Goal: Transaction & Acquisition: Obtain resource

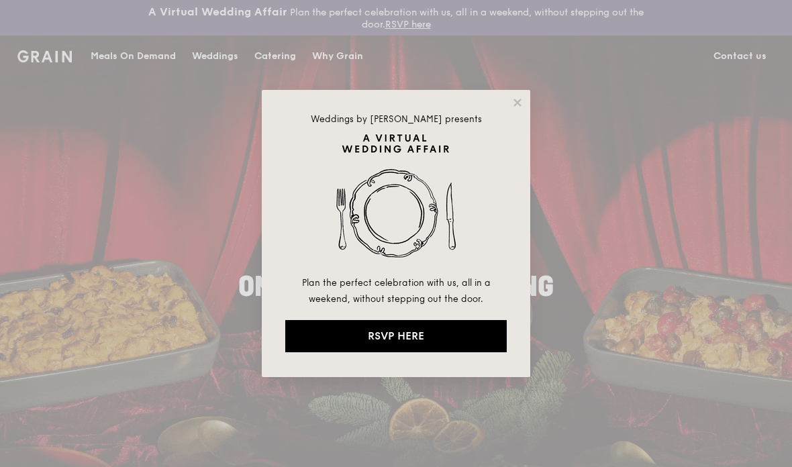
click at [523, 103] on icon at bounding box center [517, 103] width 12 height 12
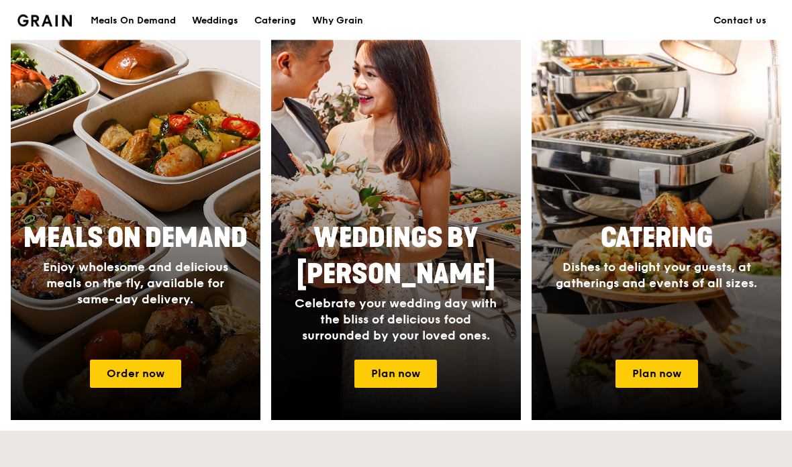
scroll to position [554, 0]
click at [157, 373] on link "Order now" at bounding box center [135, 374] width 91 height 28
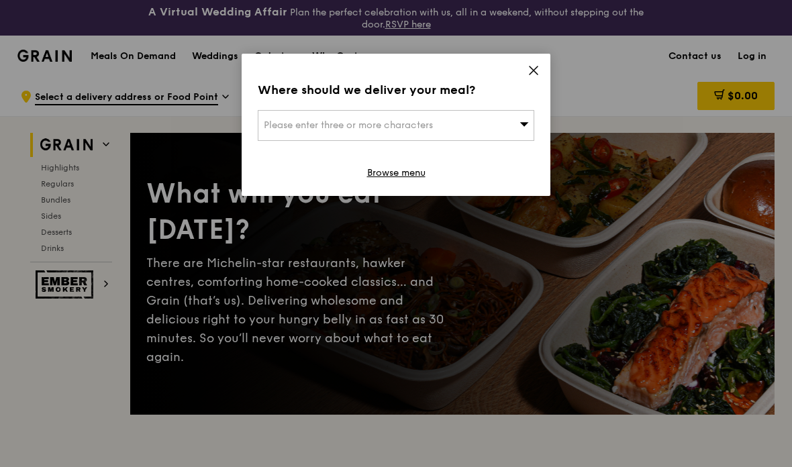
click at [536, 79] on span at bounding box center [533, 72] width 12 height 15
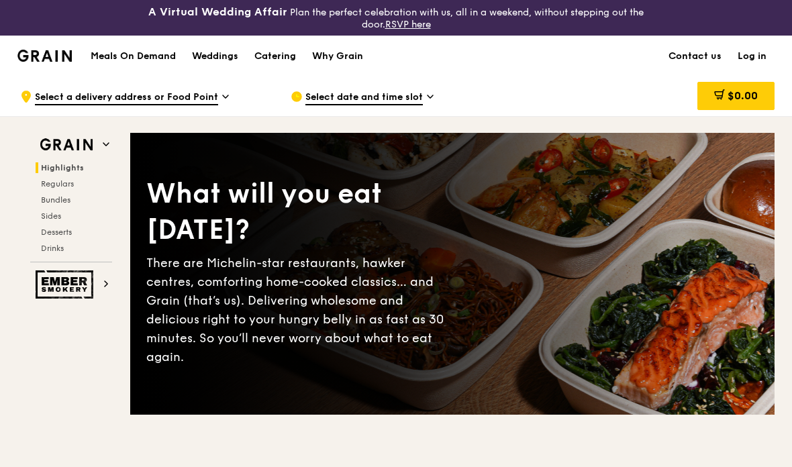
click at [287, 66] on div "Catering" at bounding box center [275, 56] width 42 height 40
click at [50, 198] on span "Bundles" at bounding box center [56, 199] width 30 height 9
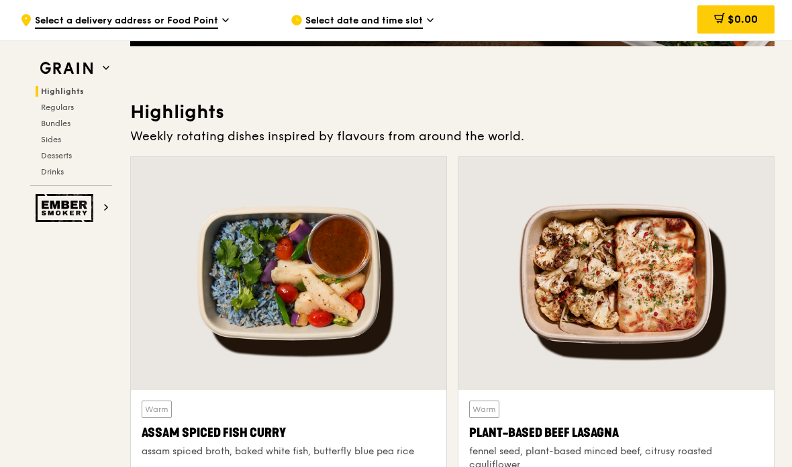
scroll to position [369, 0]
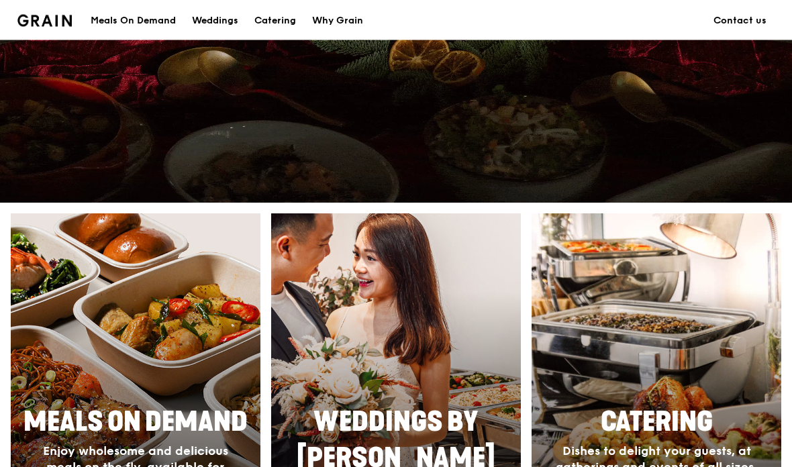
scroll to position [554, 0]
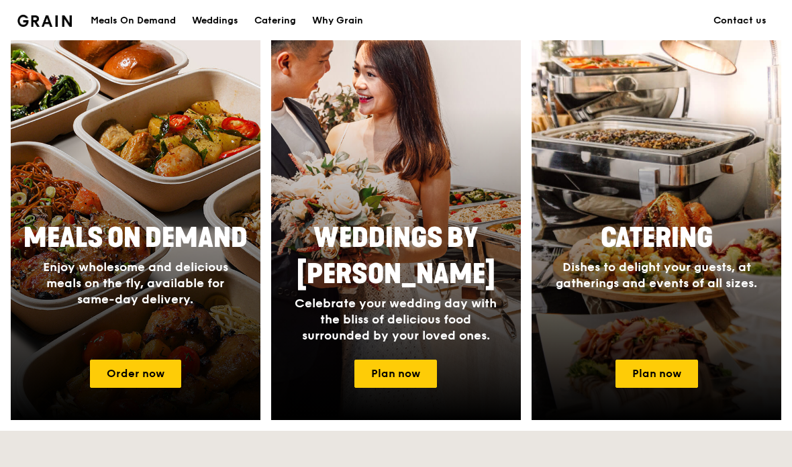
click at [350, 325] on span "Celebrate your wedding day with the bliss of delicious food surrounded by your …" at bounding box center [396, 319] width 202 height 47
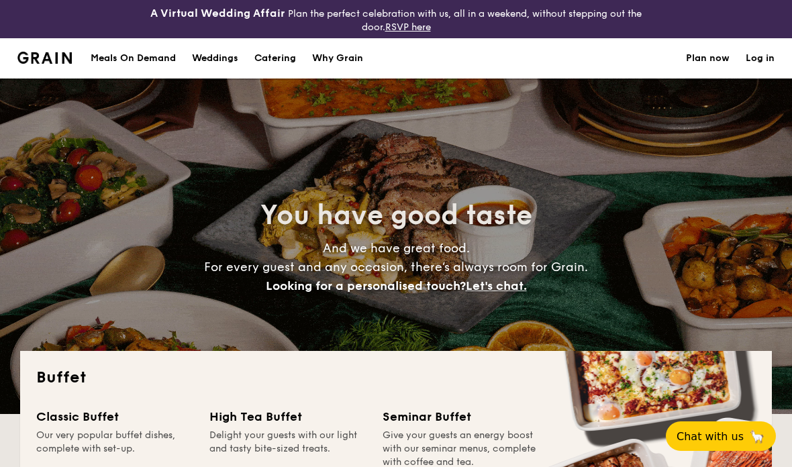
select select
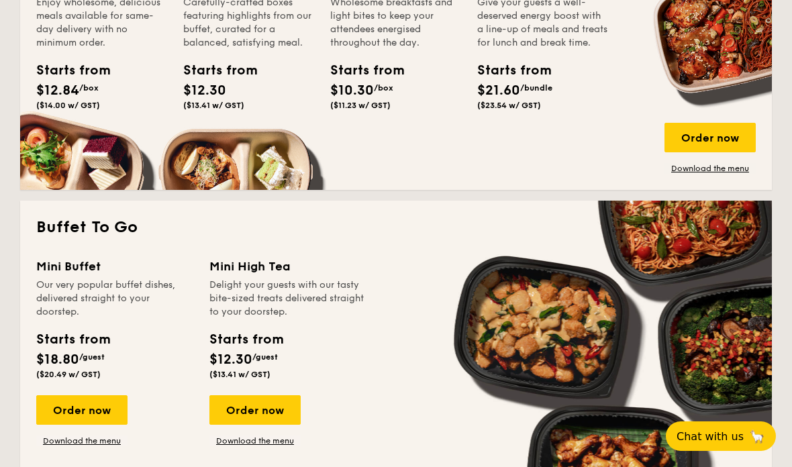
scroll to position [748, 0]
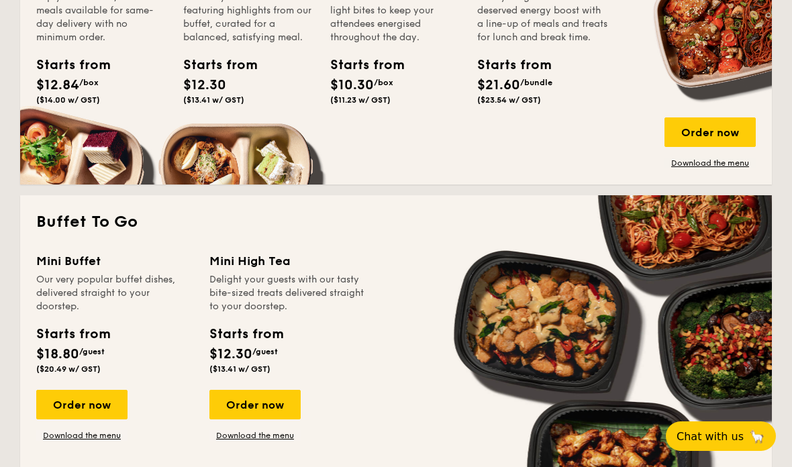
click at [99, 407] on div "Order now" at bounding box center [81, 405] width 91 height 30
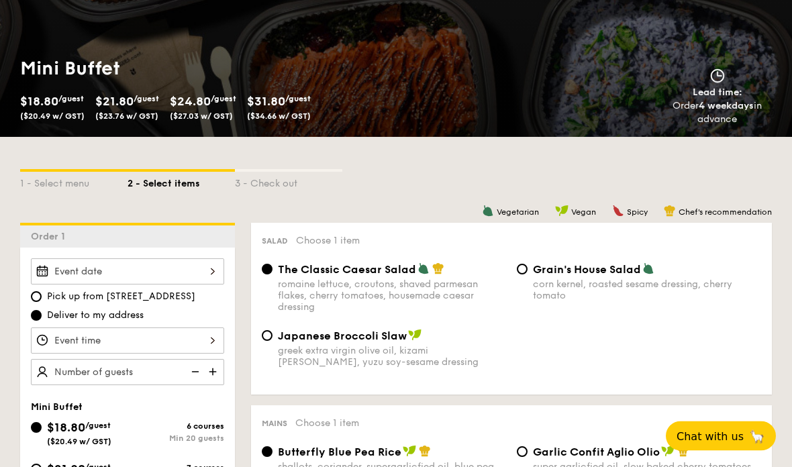
scroll to position [193, 0]
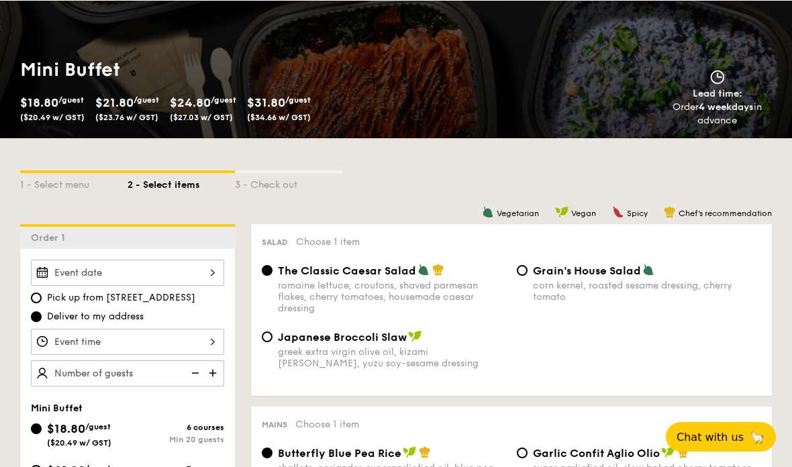
select select
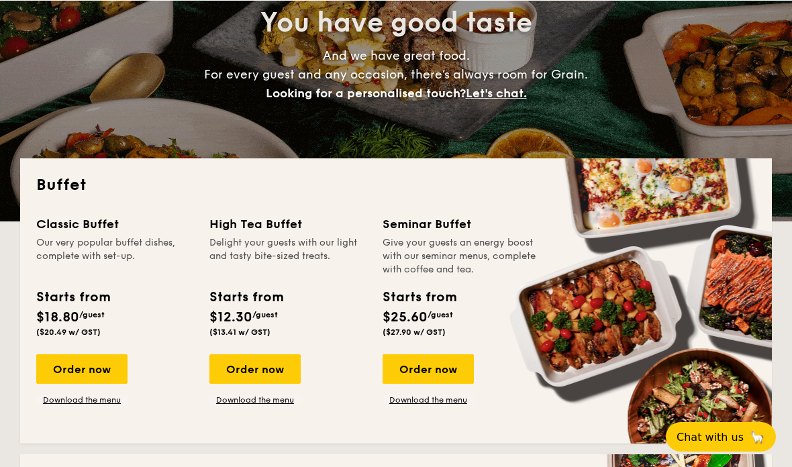
scroll to position [801, 0]
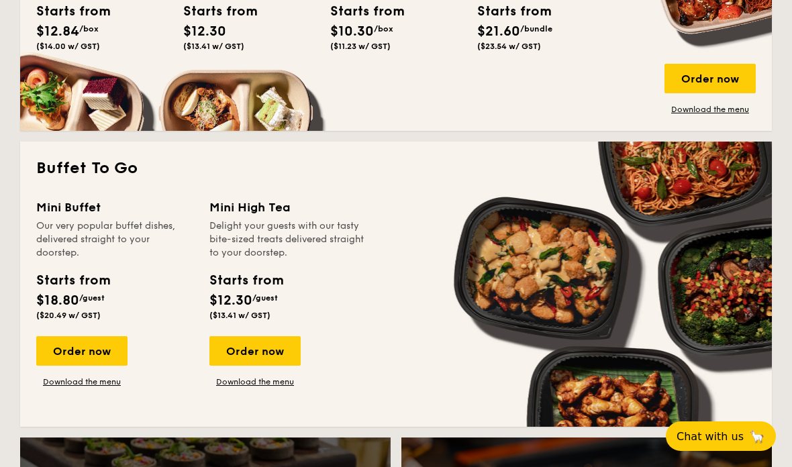
click at [96, 387] on link "Download the menu" at bounding box center [81, 381] width 91 height 11
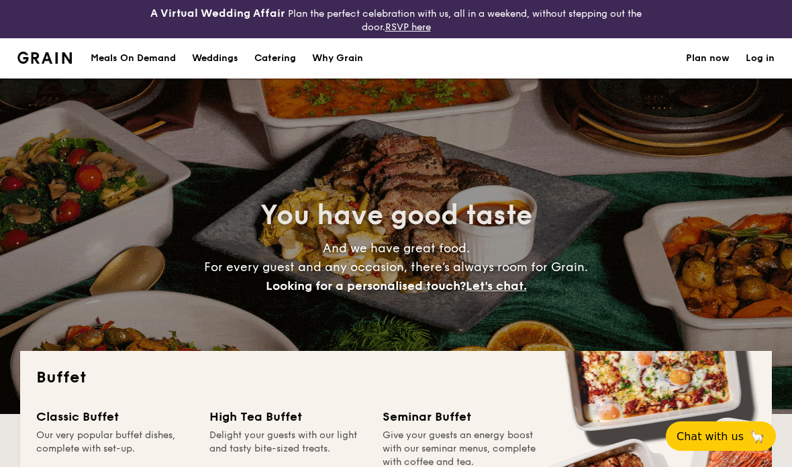
select select
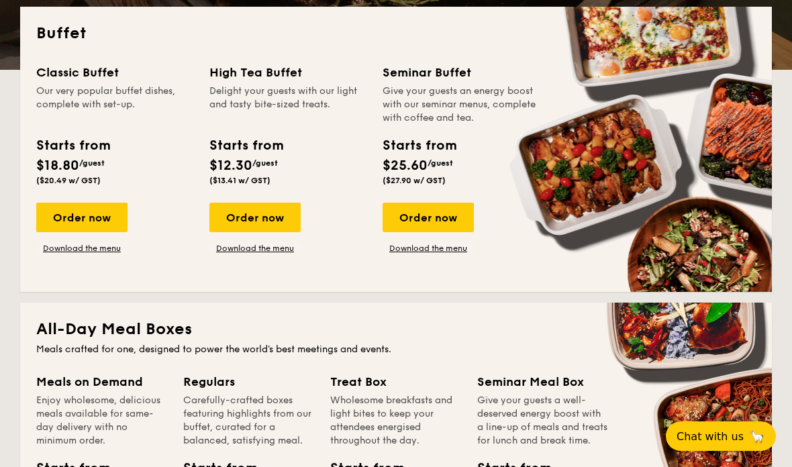
scroll to position [342, 0]
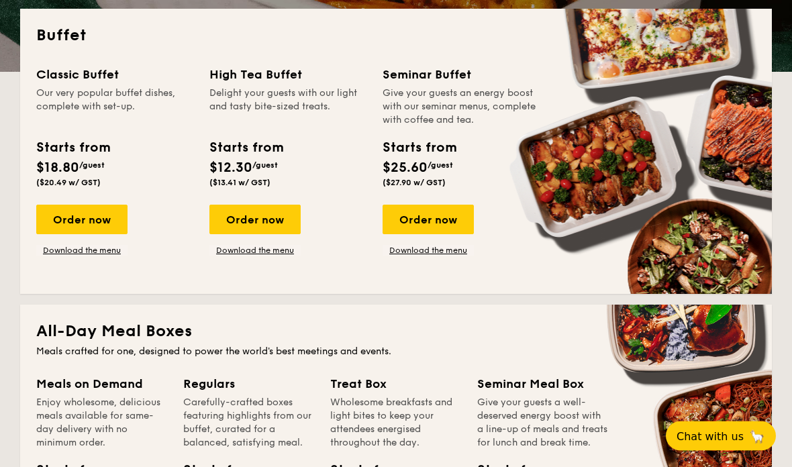
click at [242, 223] on div "Order now" at bounding box center [254, 220] width 91 height 30
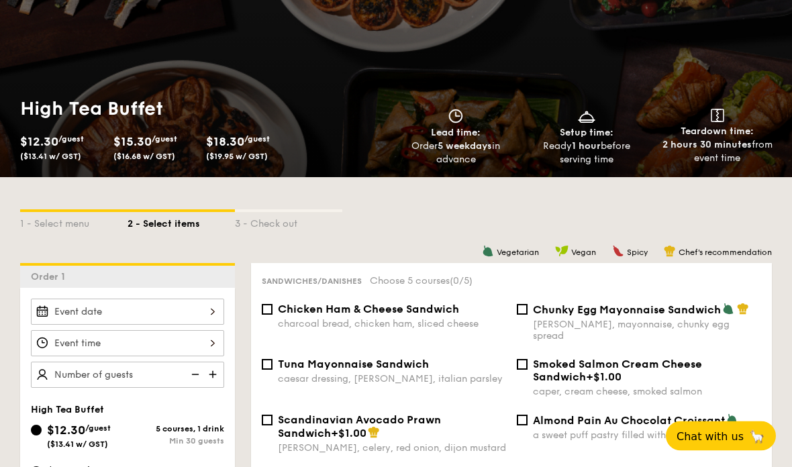
scroll to position [154, 0]
select select
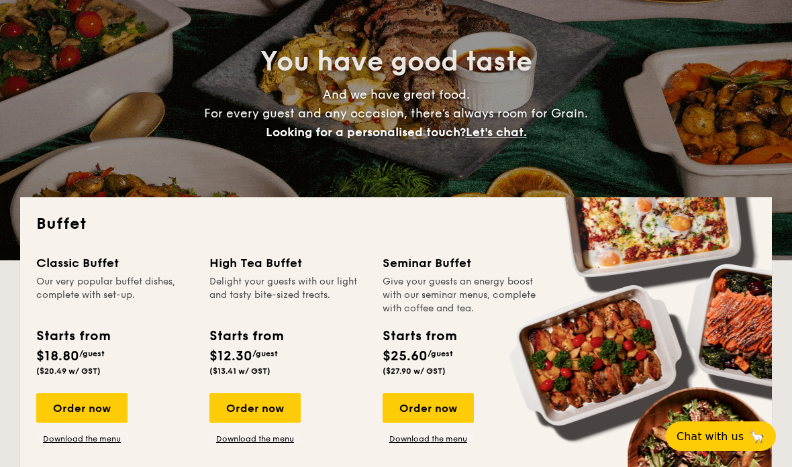
scroll to position [342, 0]
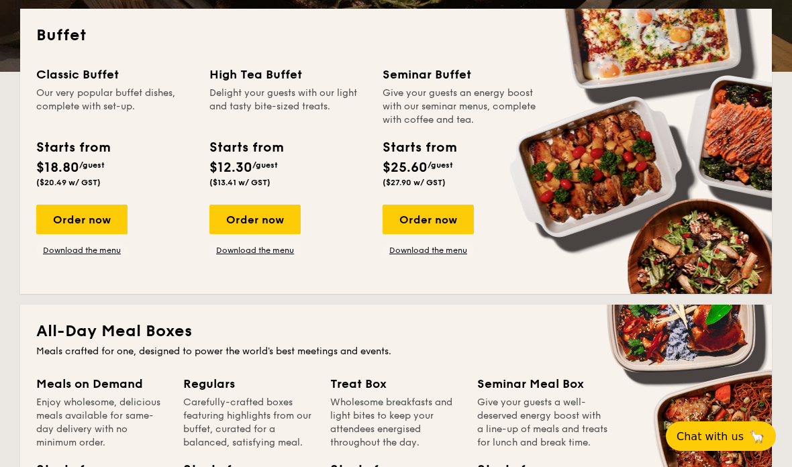
click at [247, 254] on link "Download the menu" at bounding box center [254, 250] width 91 height 11
